Goal: Transaction & Acquisition: Book appointment/travel/reservation

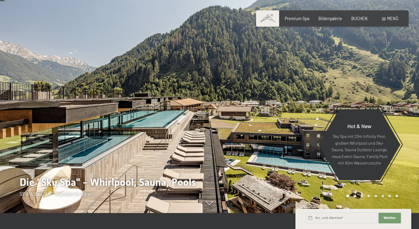
scroll to position [30, 0]
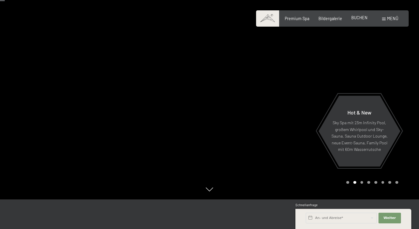
click at [364, 17] on span "BUCHEN" at bounding box center [359, 17] width 16 height 5
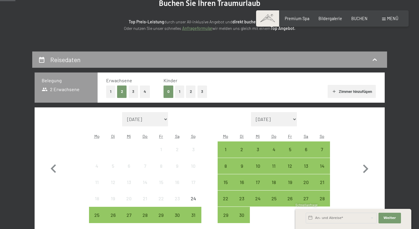
scroll to position [89, 0]
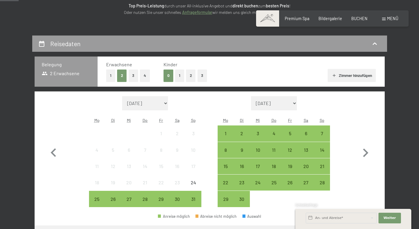
click at [191, 75] on button "2" at bounding box center [191, 75] width 10 height 12
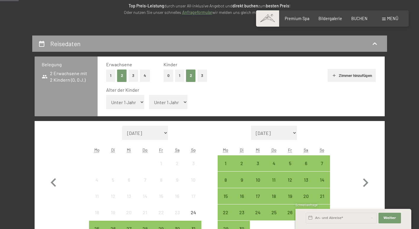
click at [132, 104] on select "Unter 1 Jahr 1 Jahr 2 Jahre 3 Jahre 4 Jahre 5 Jahre 6 Jahre 7 Jahre 8 Jahre 9 J…" at bounding box center [125, 102] width 38 height 14
select select "14"
click at [106, 95] on select "Unter 1 Jahr 1 Jahr 2 Jahre 3 Jahre 4 Jahre 5 Jahre 6 Jahre 7 Jahre 8 Jahre 9 J…" at bounding box center [125, 102] width 38 height 14
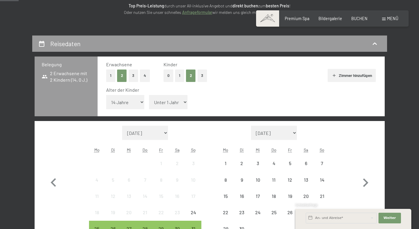
click at [176, 101] on select "Unter 1 Jahr 1 Jahr 2 Jahre 3 Jahre 4 Jahre 5 Jahre 6 Jahre 7 Jahre 8 Jahre 9 J…" at bounding box center [168, 102] width 38 height 14
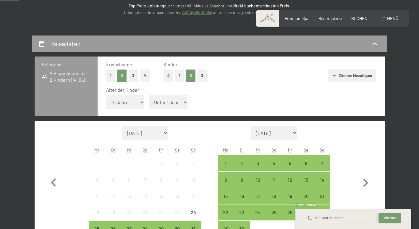
select select "15"
click at [149, 95] on select "Unter 1 Jahr 1 Jahr 2 Jahre 3 Jahre 4 Jahre 5 Jahre 6 Jahre 7 Jahre 8 Jahre 9 J…" at bounding box center [168, 102] width 38 height 14
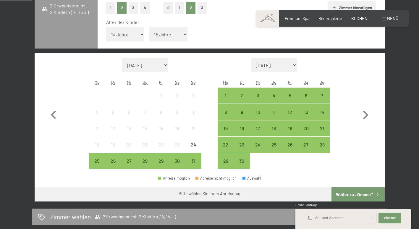
scroll to position [177, 0]
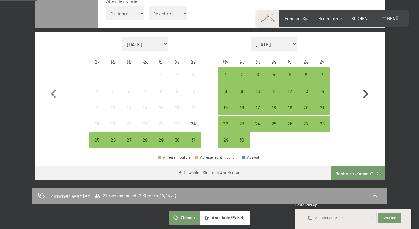
click at [366, 93] on icon "button" at bounding box center [365, 93] width 5 height 9
select select "2025-09-01"
select select "2025-10-01"
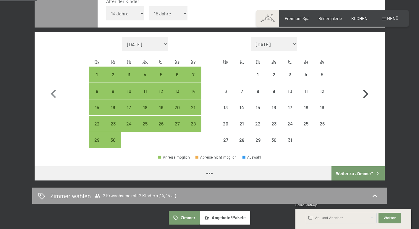
select select "2025-09-01"
select select "2025-10-01"
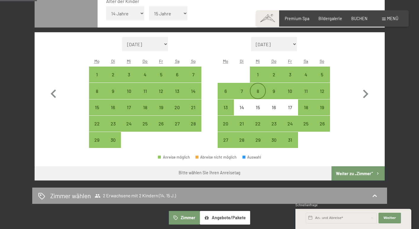
click at [261, 93] on div "8" at bounding box center [257, 96] width 15 height 15
select select "2025-09-01"
select select "2025-10-01"
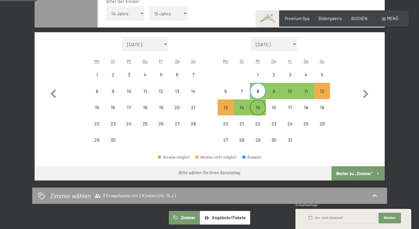
click at [257, 112] on div "15" at bounding box center [257, 112] width 15 height 15
select select "2025-09-01"
select select "2025-10-01"
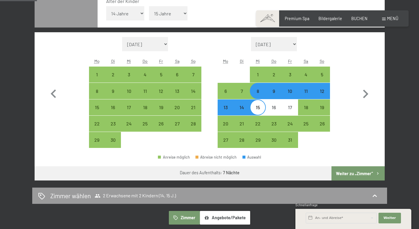
click at [359, 173] on button "Weiter zu „Zimmer“" at bounding box center [357, 173] width 53 height 14
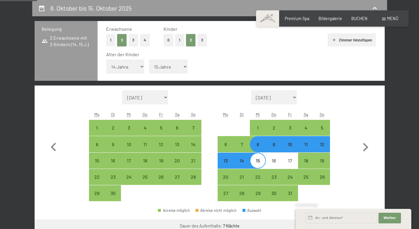
select select "2025-09-01"
select select "2025-10-01"
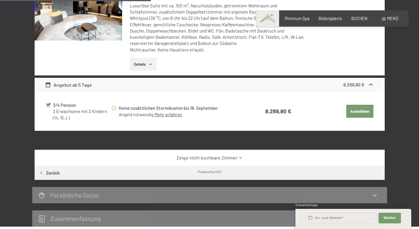
scroll to position [187, 0]
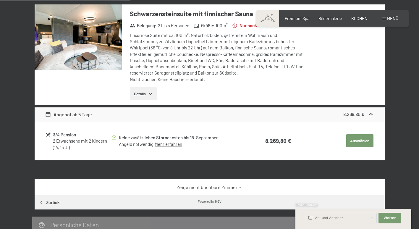
click at [150, 95] on icon "button" at bounding box center [150, 93] width 5 height 5
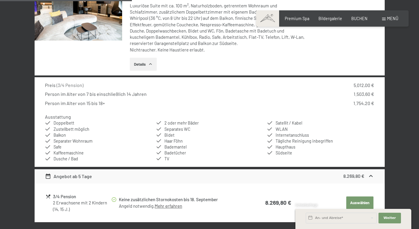
scroll to position [246, 0]
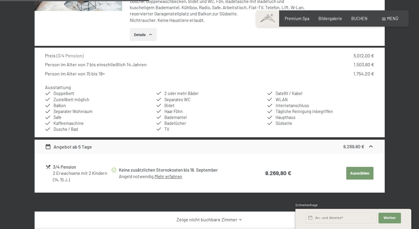
drag, startPoint x: 334, startPoint y: 155, endPoint x: 411, endPoint y: 149, distance: 76.4
drag, startPoint x: 411, startPoint y: 149, endPoint x: 407, endPoint y: 175, distance: 25.6
click at [407, 175] on div "8. Oktober bis 15. Oktober 2025 Zimmer wählen 2 Erwachsene mit 2 Kindern (14, 1…" at bounding box center [209, 83] width 419 height 410
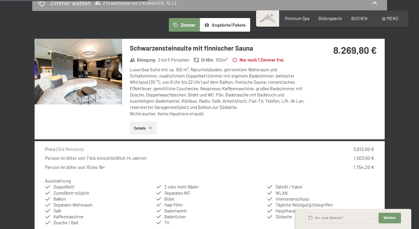
scroll to position [128, 0]
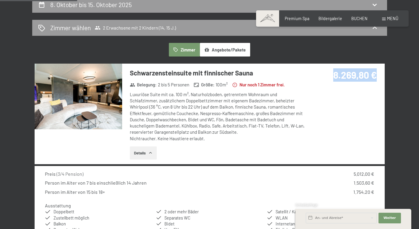
drag, startPoint x: 331, startPoint y: 73, endPoint x: 380, endPoint y: 77, distance: 48.6
click at [380, 77] on div "8.269,80 €" at bounding box center [344, 82] width 79 height 37
click at [263, 142] on div "Schwarzensteinsuite mit finnischer Sauna Belegung : 2 bis 5 Personen Größe : 10…" at bounding box center [214, 114] width 184 height 100
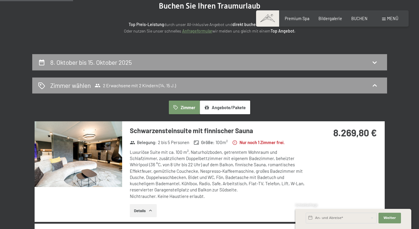
scroll to position [69, 0]
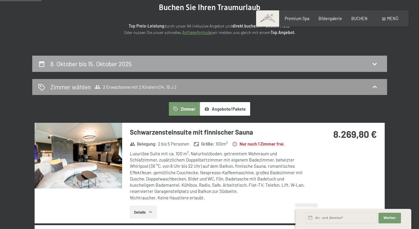
click at [86, 66] on h2 "8. Oktober bis 15. Oktober 2025" at bounding box center [91, 63] width 82 height 7
select select "14"
select select "15"
select select "2025-09-01"
select select "2025-10-01"
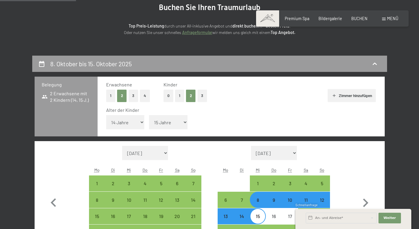
scroll to position [124, 0]
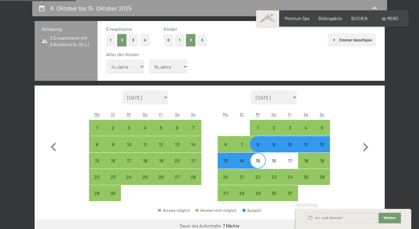
click at [321, 147] on div "12" at bounding box center [321, 149] width 15 height 15
select select "2025-09-01"
select select "2025-10-01"
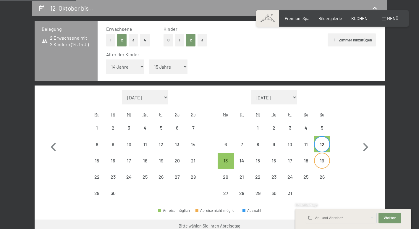
click at [323, 157] on div "19" at bounding box center [321, 160] width 15 height 15
select select "2025-09-01"
select select "2025-10-01"
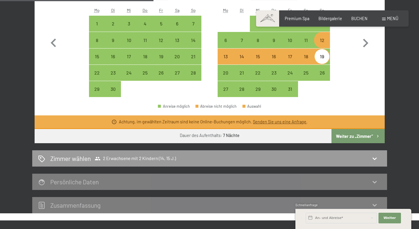
scroll to position [242, 0]
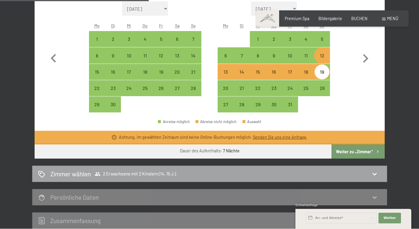
click at [379, 175] on div "Zimmer wählen 2 Erwachsene mit 2 Kindern (14, 15 J.)" at bounding box center [209, 173] width 343 height 9
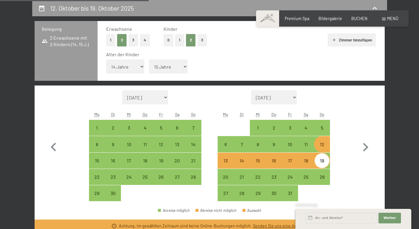
select select "2025-09-01"
select select "2025-10-01"
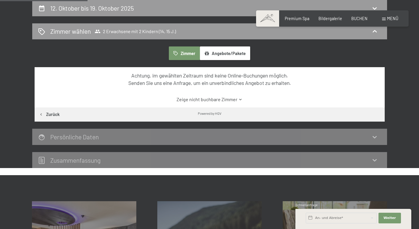
click at [238, 99] on icon at bounding box center [240, 99] width 4 height 4
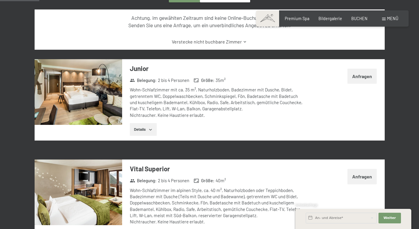
scroll to position [183, 0]
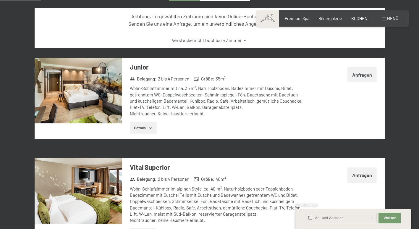
click at [150, 128] on label "Einwilligung Marketing*" at bounding box center [175, 131] width 52 height 6
click at [149, 128] on input "Einwilligung Marketing*" at bounding box center [146, 131] width 6 height 6
checkbox input "false"
click at [146, 128] on button "Details" at bounding box center [143, 127] width 27 height 13
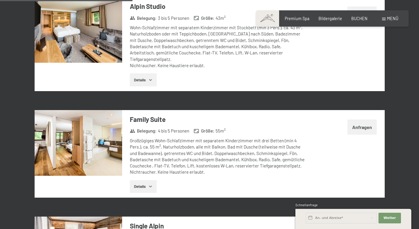
scroll to position [567, 0]
